Goal: Transaction & Acquisition: Book appointment/travel/reservation

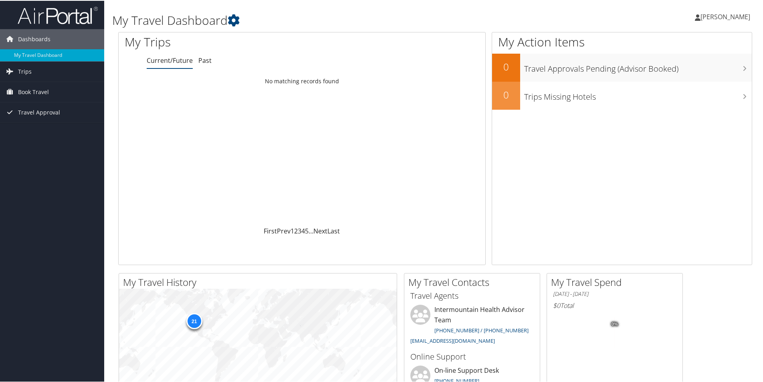
click at [729, 21] on link "[PERSON_NAME]" at bounding box center [726, 16] width 63 height 24
click at [697, 72] on link "View Travel Profile" at bounding box center [703, 71] width 89 height 14
click at [40, 89] on span "Book Travel" at bounding box center [33, 91] width 31 height 20
click at [234, 20] on icon at bounding box center [234, 20] width 12 height 12
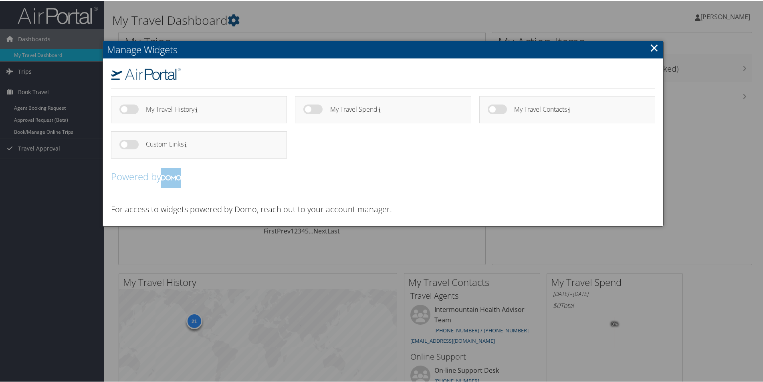
click at [650, 48] on link "×" at bounding box center [653, 47] width 9 height 16
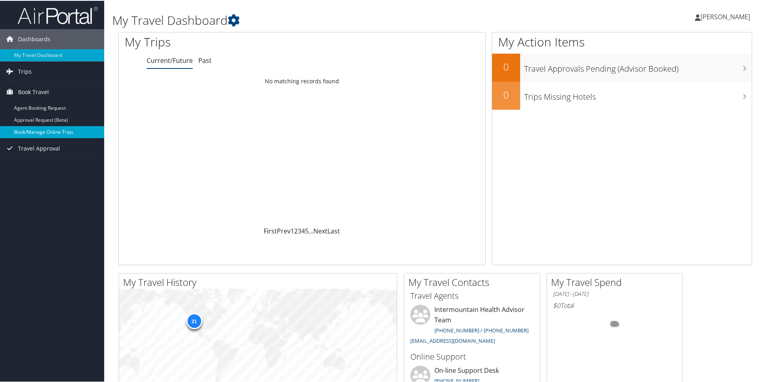
click at [48, 132] on link "Book/Manage Online Trips" at bounding box center [52, 131] width 104 height 12
